Goal: Browse casually: Explore the website without a specific task or goal

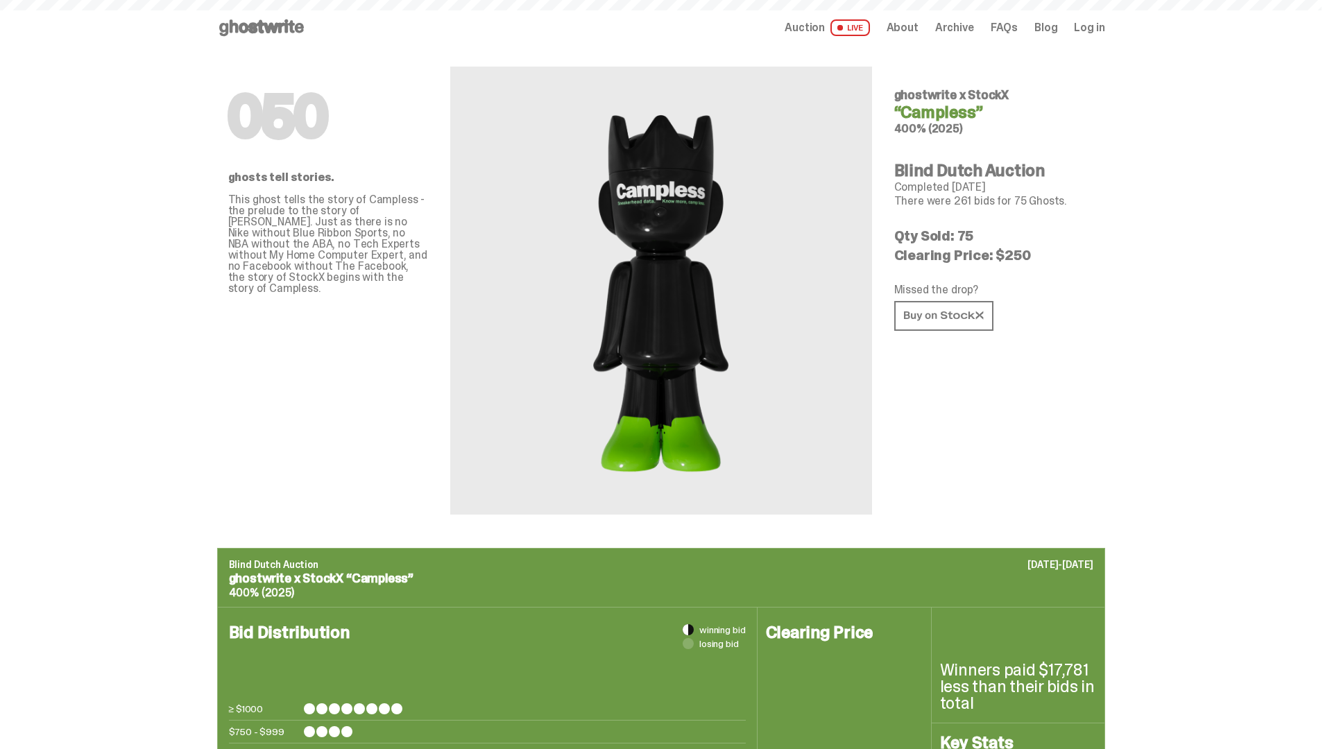
scroll to position [2192, 0]
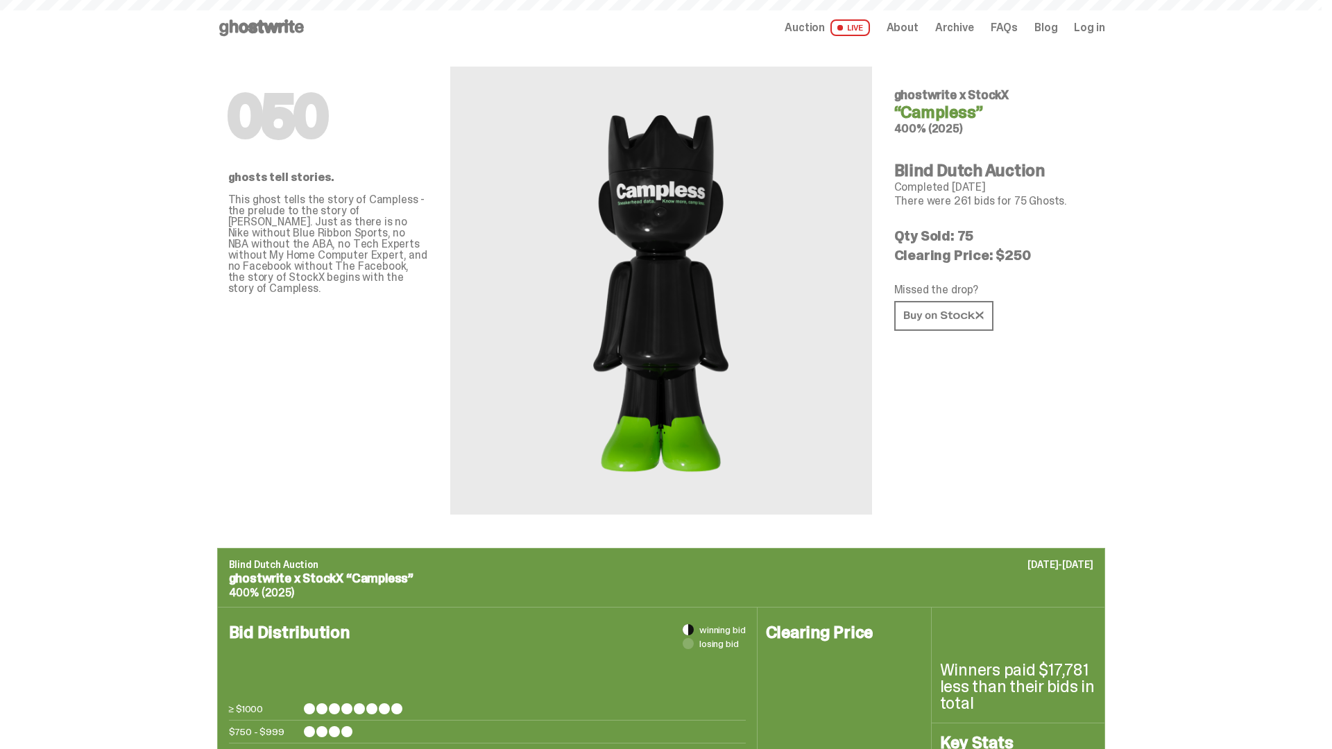
scroll to position [2192, 0]
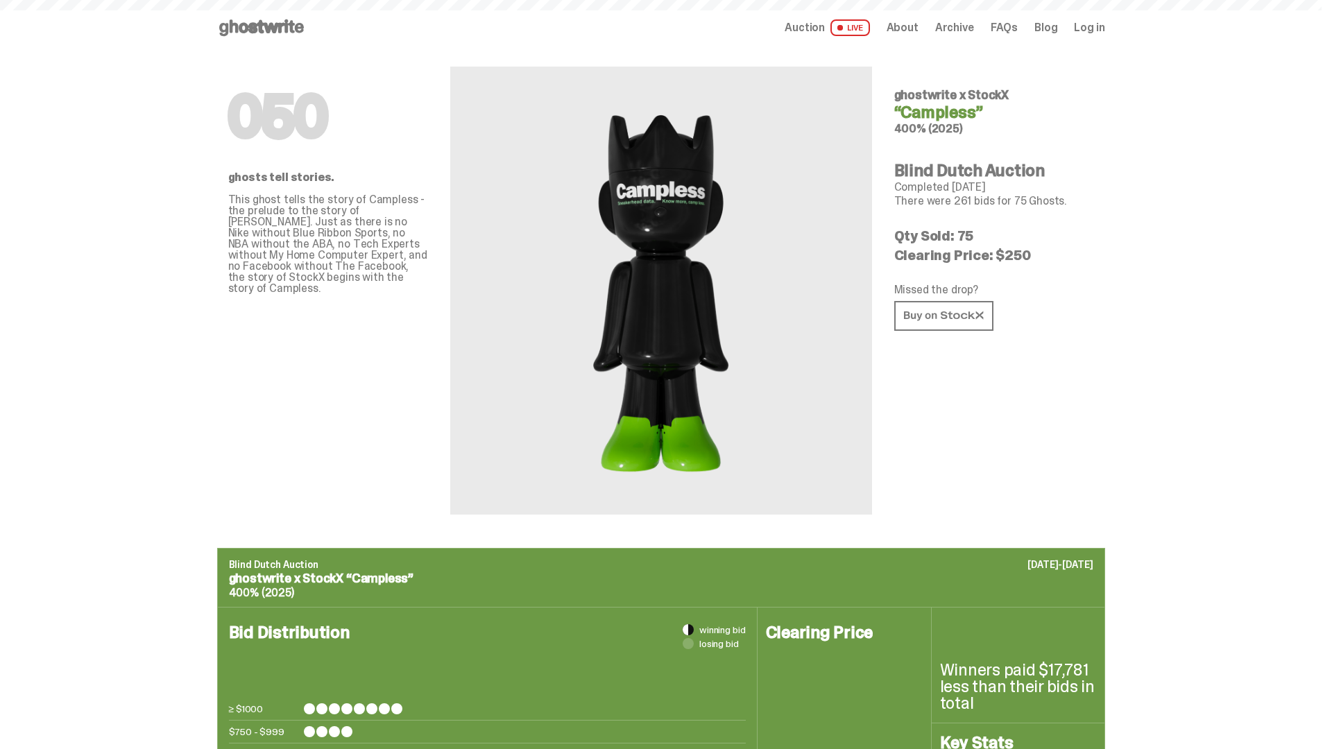
scroll to position [2192, 0]
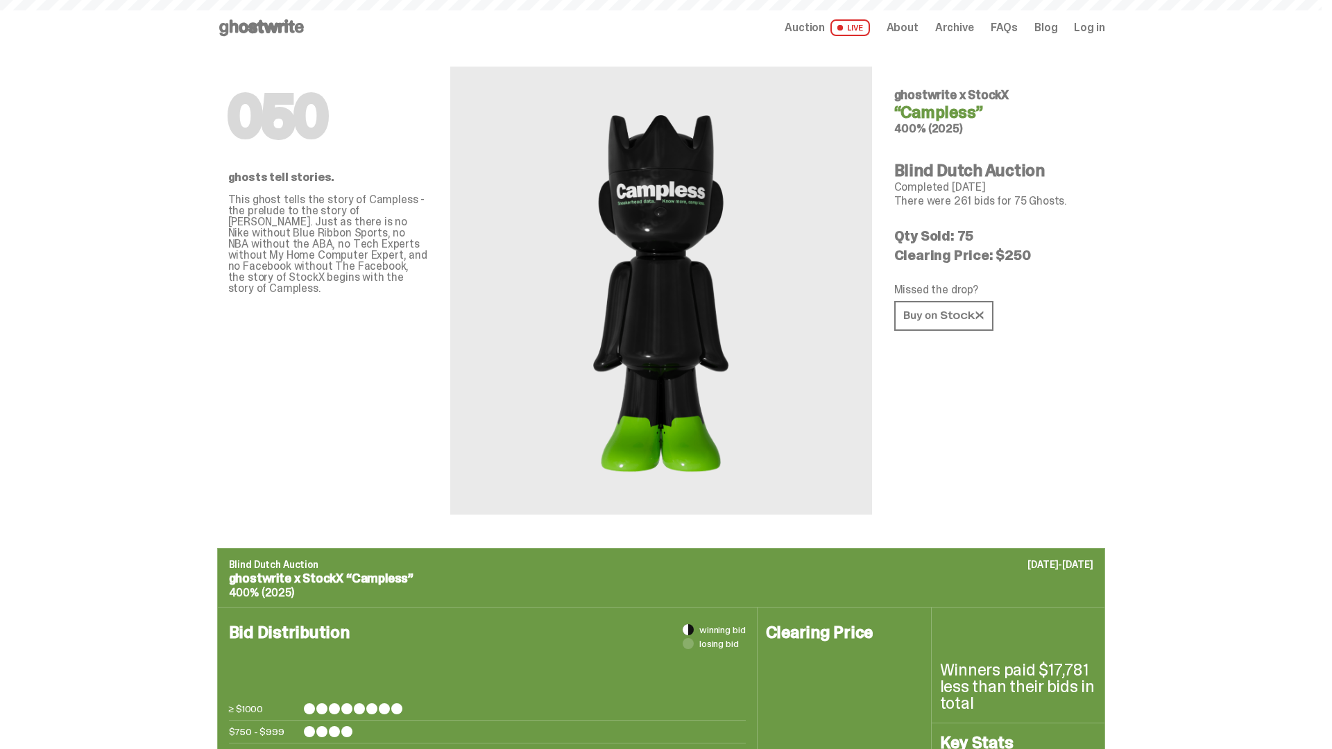
scroll to position [2192, 0]
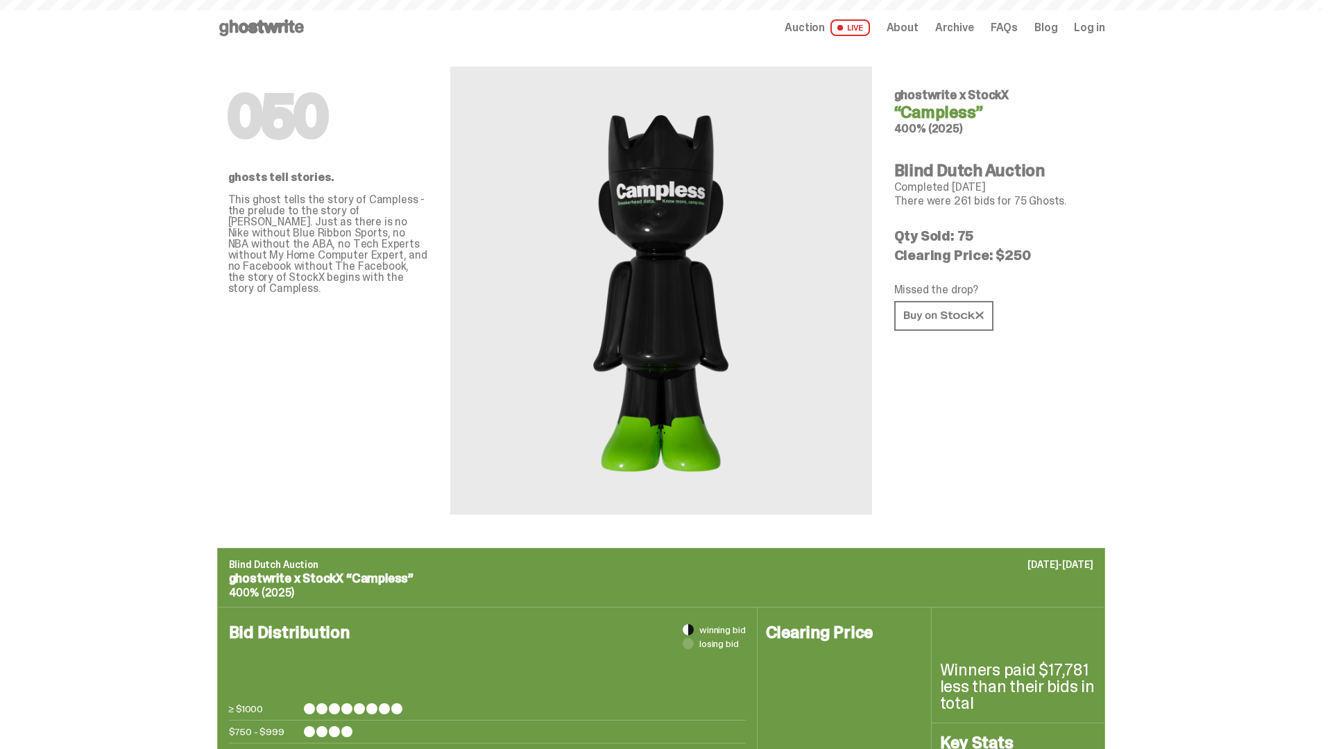
scroll to position [2192, 0]
